Goal: Navigation & Orientation: Understand site structure

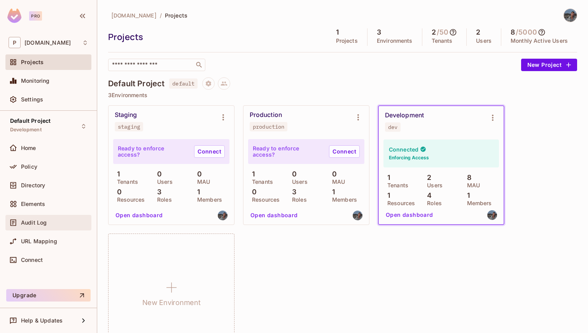
click at [37, 226] on div "Audit Log" at bounding box center [49, 222] width 80 height 9
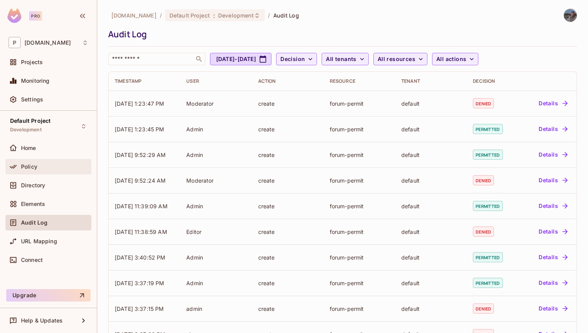
click at [44, 171] on div "Policy" at bounding box center [49, 166] width 80 height 9
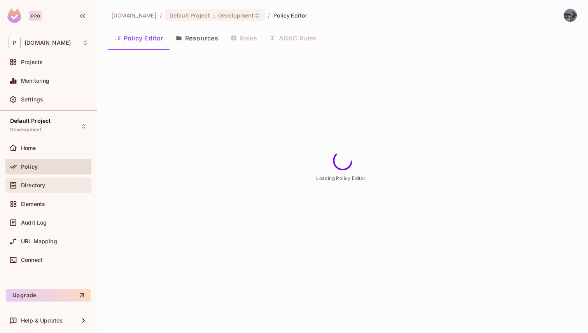
click at [43, 181] on div "Directory" at bounding box center [49, 185] width 80 height 9
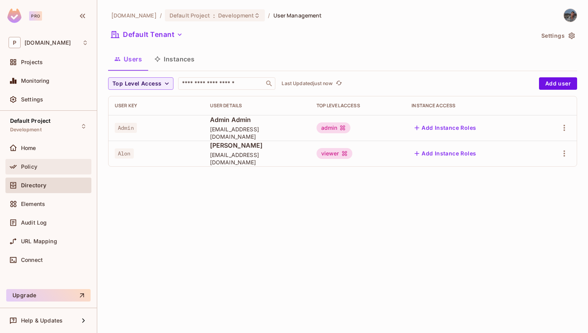
click at [40, 159] on div "Policy" at bounding box center [48, 167] width 86 height 16
